Goal: Check status: Check status

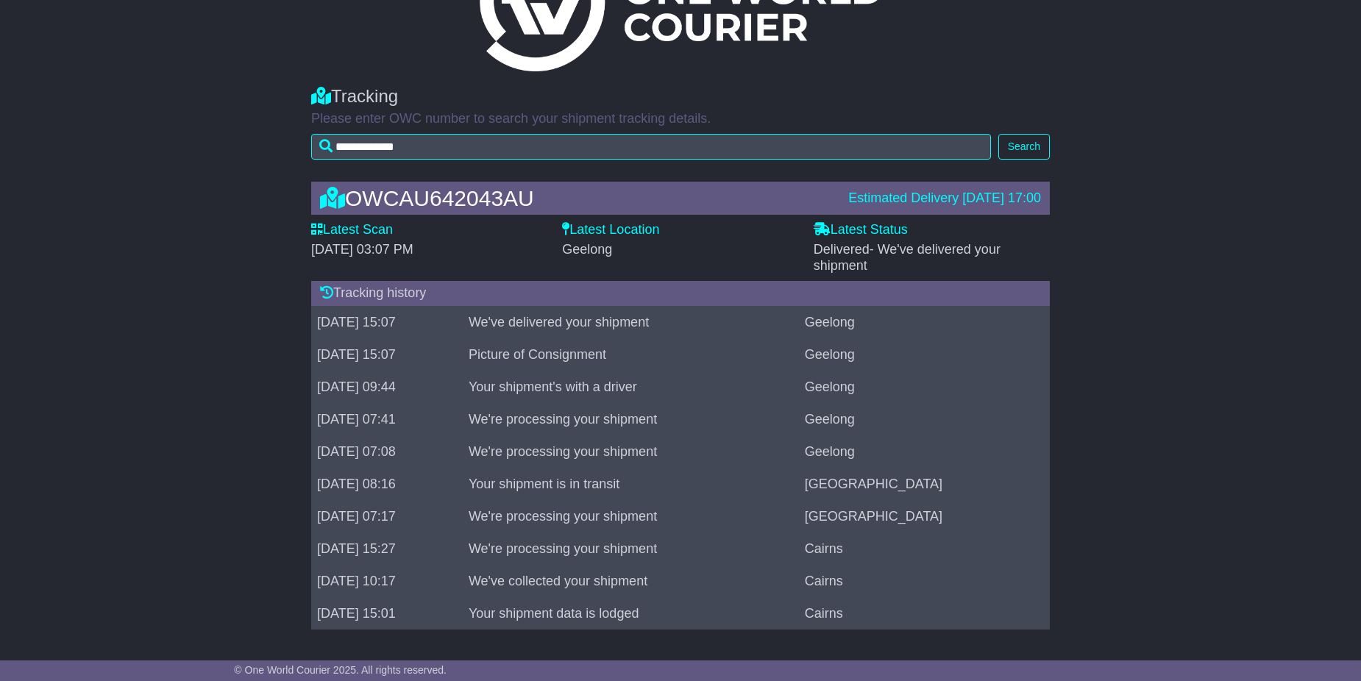
scroll to position [80, 0]
click at [357, 227] on label "Latest Scan" at bounding box center [352, 229] width 82 height 16
click at [838, 226] on label "Latest Status" at bounding box center [860, 229] width 94 height 16
click at [379, 376] on td "[DATE] 09:44" at bounding box center [387, 386] width 152 height 32
click at [317, 227] on icon at bounding box center [317, 227] width 12 height 13
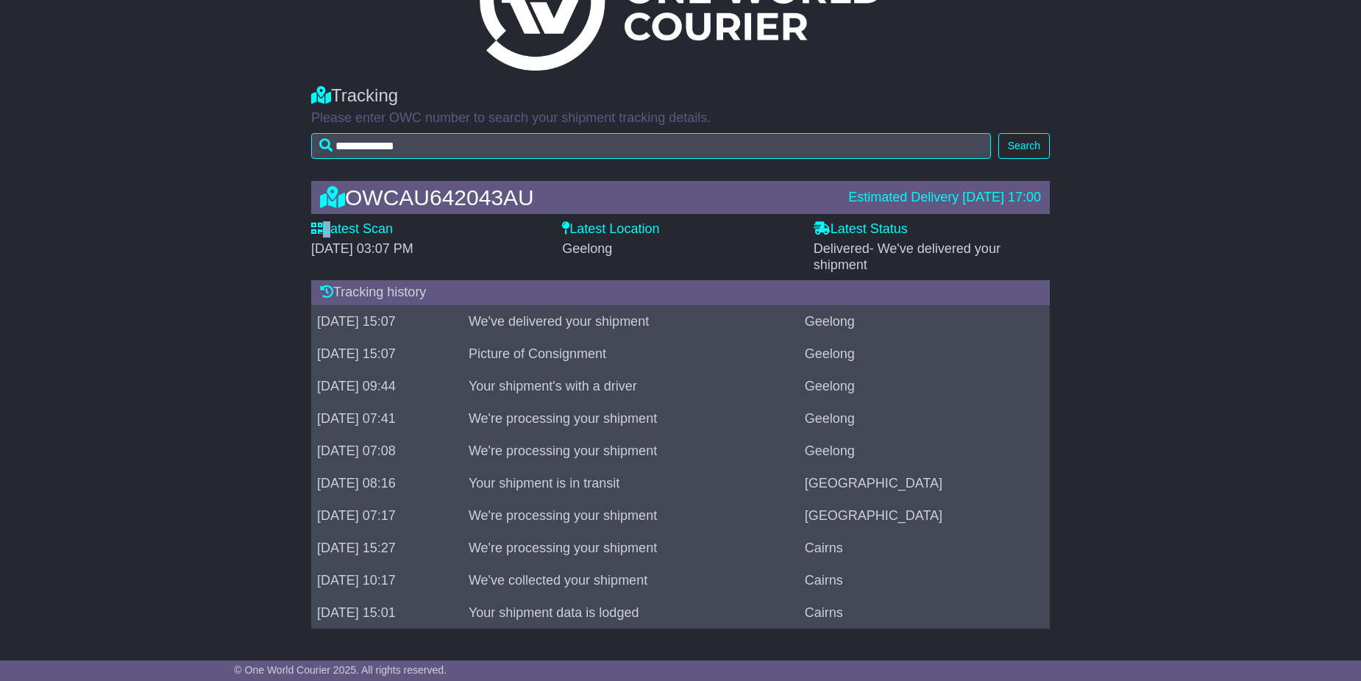
click at [317, 227] on icon at bounding box center [317, 227] width 12 height 13
click at [569, 226] on icon at bounding box center [565, 227] width 7 height 13
click at [838, 228] on label "Latest Status" at bounding box center [860, 229] width 94 height 16
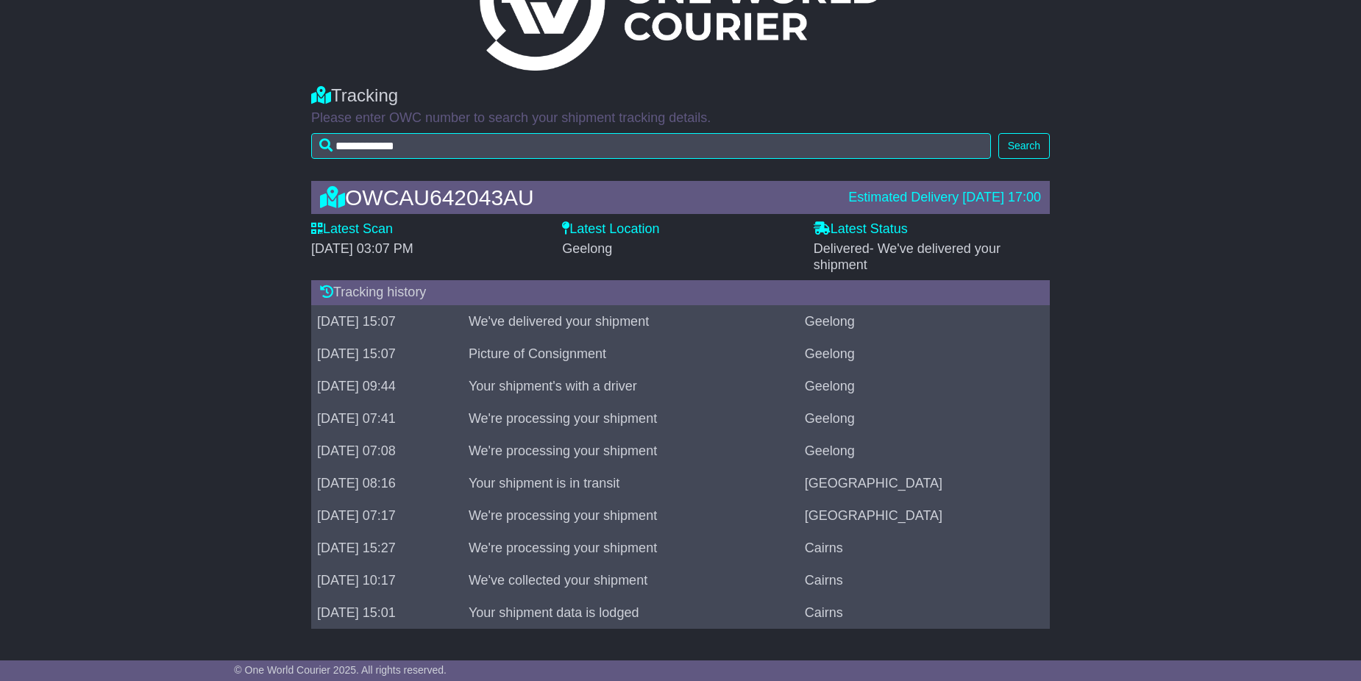
drag, startPoint x: 838, startPoint y: 228, endPoint x: 861, endPoint y: 249, distance: 30.7
click at [861, 249] on span "Delivered - We've delivered your shipment" at bounding box center [906, 256] width 187 height 31
click at [971, 185] on div "OWCAU642043AU Estimated Delivery [DATE] 17:00" at bounding box center [680, 197] width 735 height 24
drag, startPoint x: 688, startPoint y: 194, endPoint x: 465, endPoint y: 250, distance: 230.5
click at [688, 194] on div "OWCAU642043AU" at bounding box center [577, 197] width 528 height 24
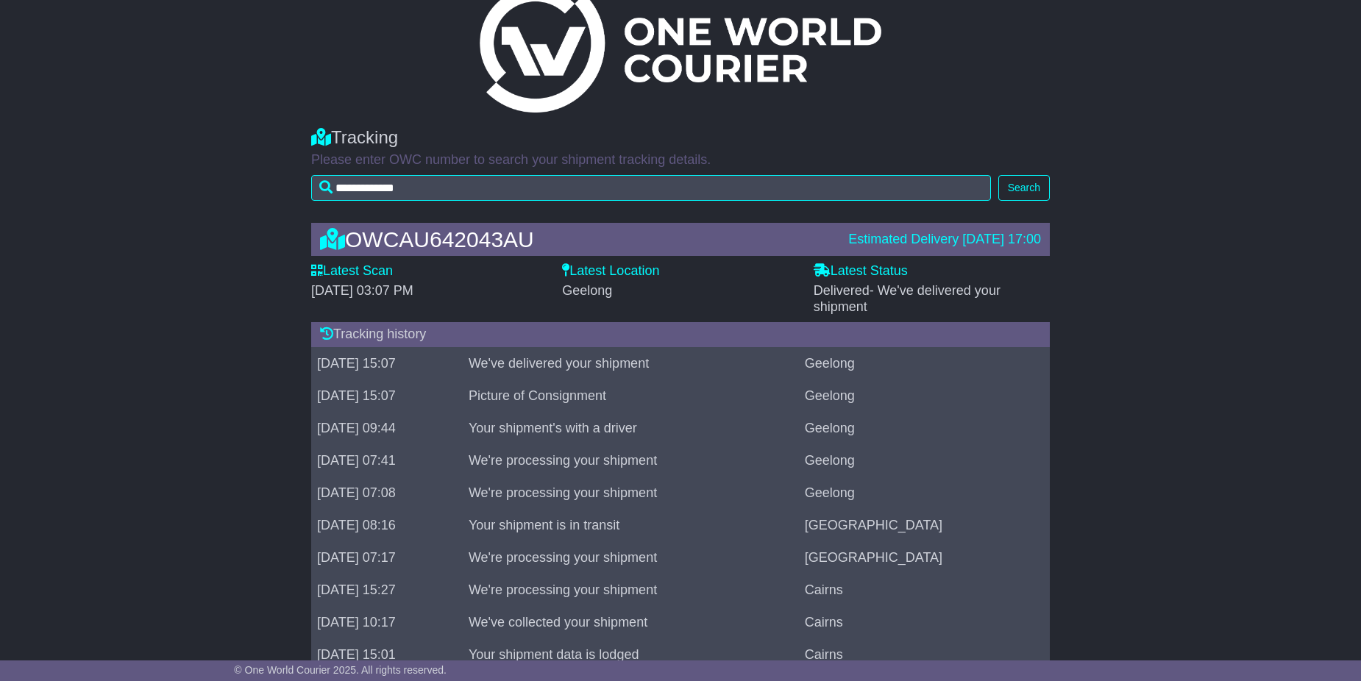
scroll to position [0, 0]
